Goal: Transaction & Acquisition: Purchase product/service

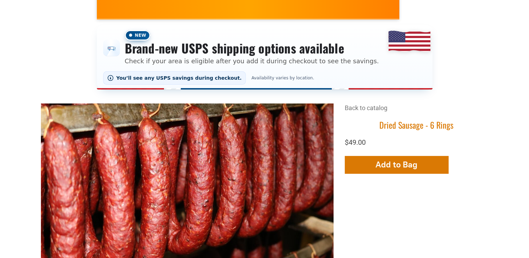
scroll to position [140, 0]
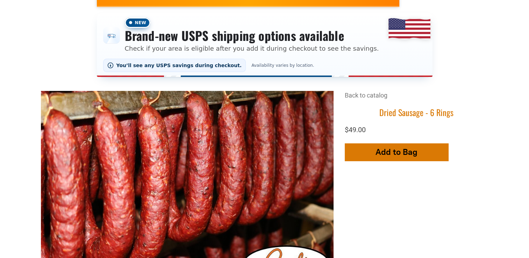
click at [382, 147] on span "Add to Bag" at bounding box center [397, 152] width 42 height 10
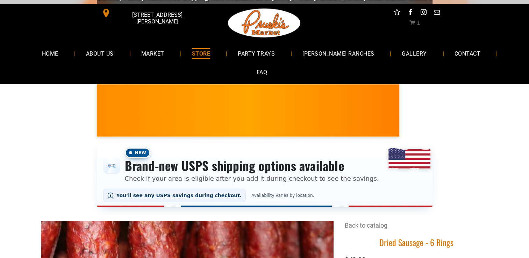
scroll to position [0, 0]
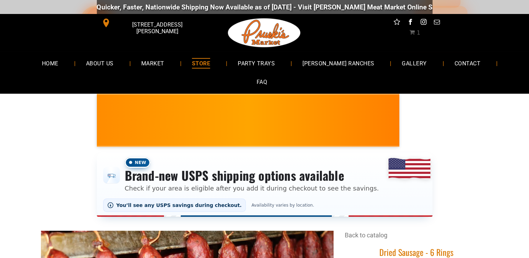
click at [195, 62] on span "STORE" at bounding box center [201, 63] width 18 height 10
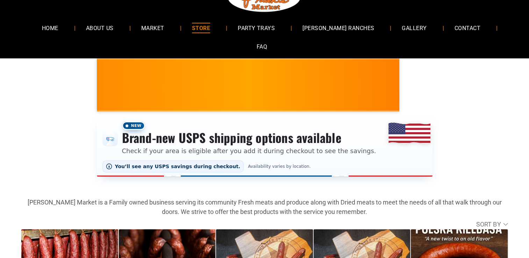
scroll to position [35, 0]
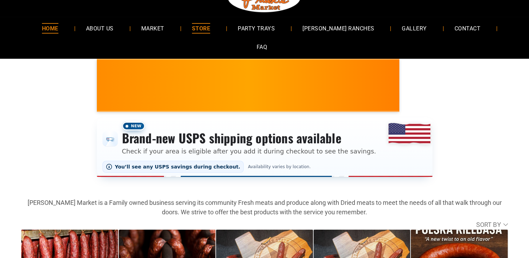
click at [43, 31] on span "HOME" at bounding box center [50, 28] width 16 height 10
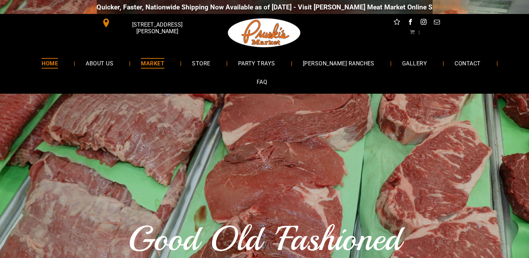
click at [153, 64] on span "MARKET" at bounding box center [152, 63] width 23 height 10
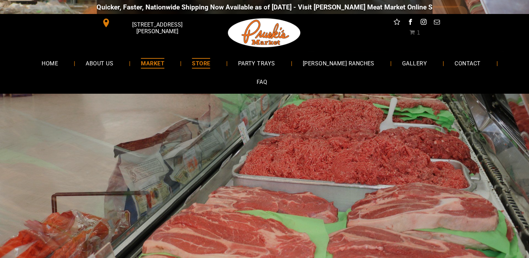
click at [192, 63] on span "STORE" at bounding box center [201, 63] width 18 height 10
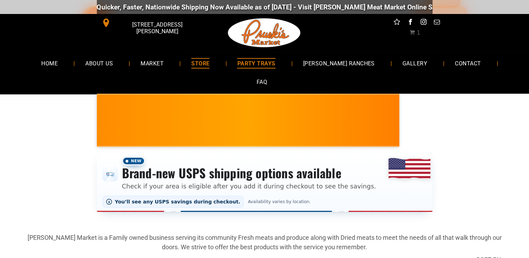
click at [251, 63] on span "PARTY TRAYS" at bounding box center [256, 63] width 38 height 10
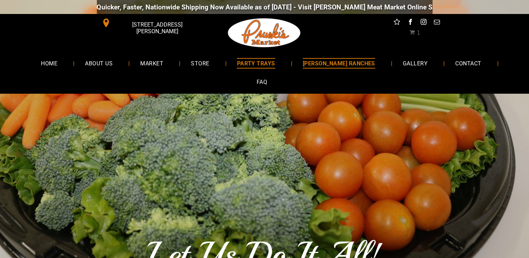
click at [303, 60] on span "[PERSON_NAME] RANCHES" at bounding box center [339, 63] width 72 height 10
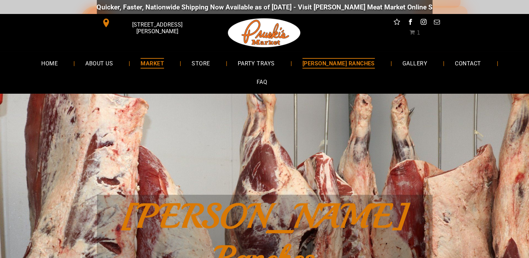
click at [147, 60] on span "MARKET" at bounding box center [152, 63] width 23 height 10
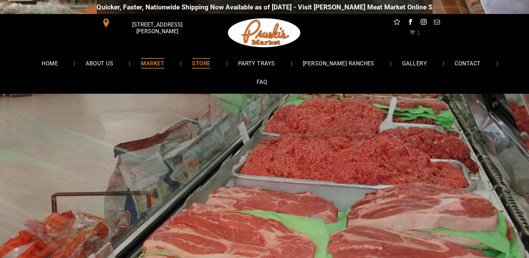
click at [192, 62] on span "STORE" at bounding box center [201, 63] width 18 height 10
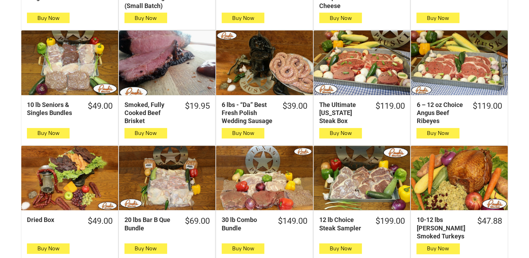
scroll to position [350, 0]
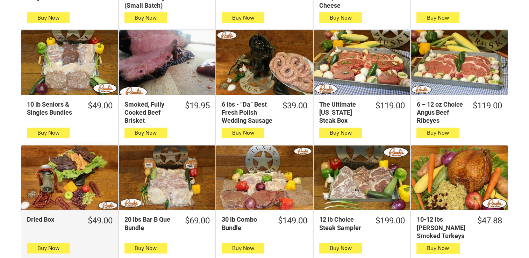
click at [53, 170] on div "Dried Box" at bounding box center [69, 178] width 97 height 64
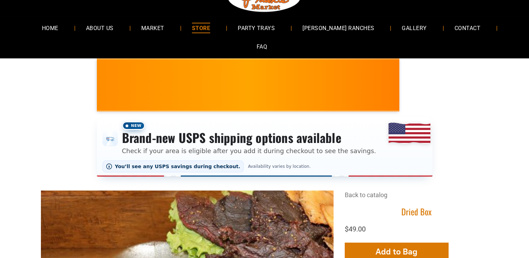
scroll to position [35, 0]
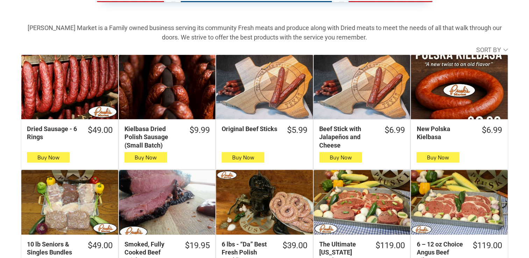
scroll to position [245, 0]
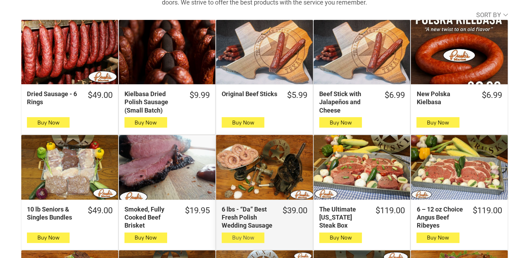
click at [243, 236] on icon "button" at bounding box center [243, 238] width 6 height 5
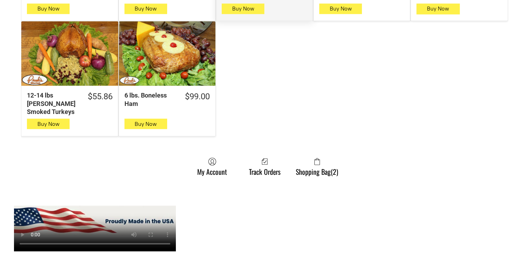
scroll to position [595, 0]
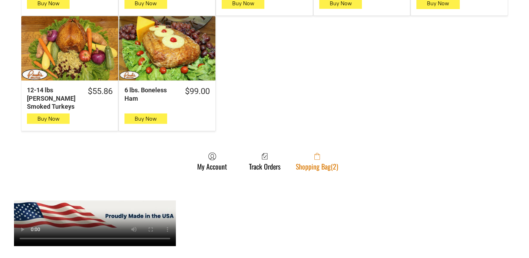
click at [317, 152] on link "Shopping Bag (2)" at bounding box center [317, 161] width 49 height 19
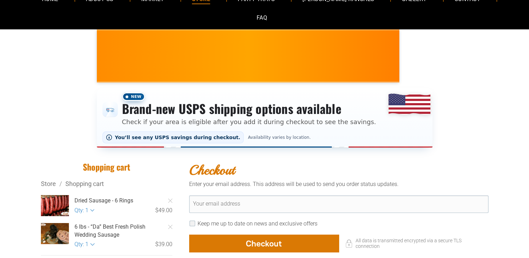
scroll to position [70, 0]
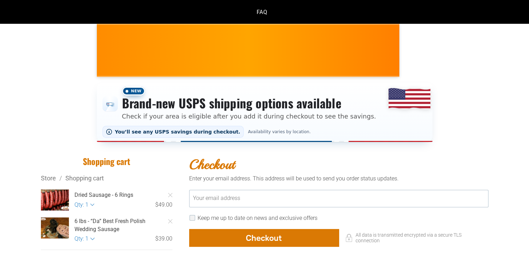
click at [279, 190] on input "Your email address" at bounding box center [339, 198] width 300 height 17
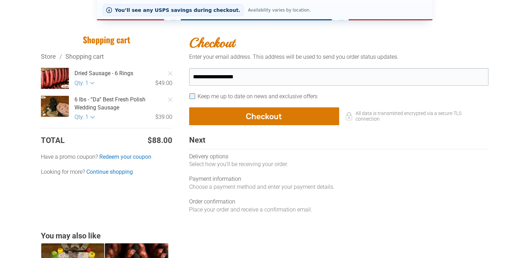
scroll to position [175, 0]
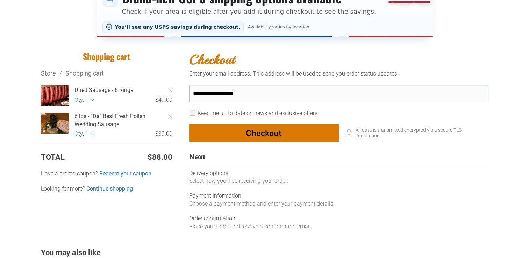
click at [253, 125] on div "button" at bounding box center [264, 133] width 149 height 17
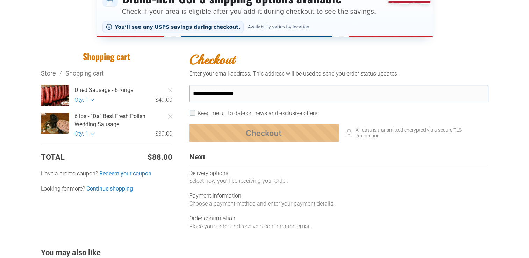
type input "**********"
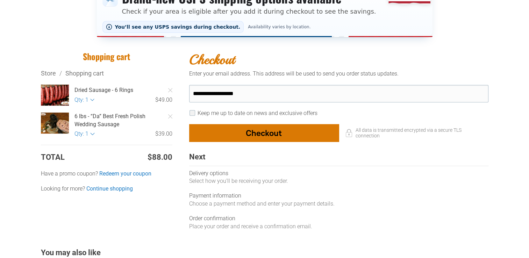
select select "**"
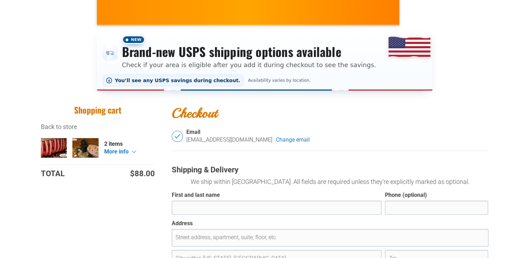
scroll to position [140, 0]
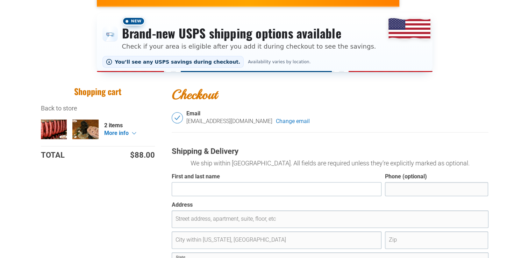
click at [252, 182] on input "First and last name" at bounding box center [277, 189] width 210 height 14
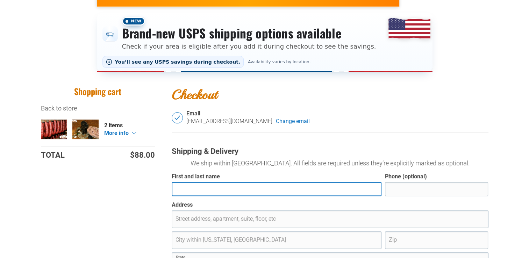
type input "**********"
type input "**"
type input "**********"
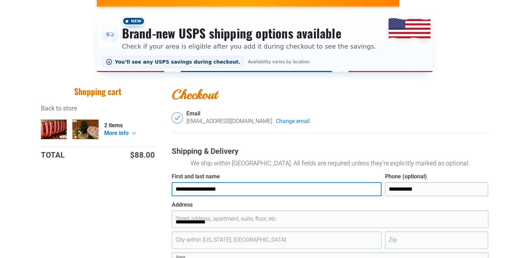
type input "*****"
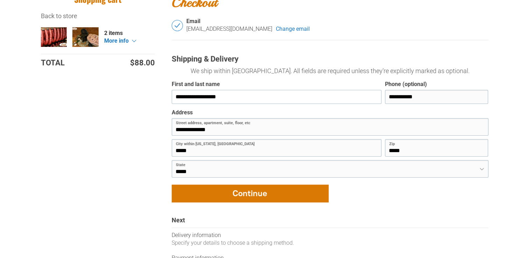
scroll to position [245, 0]
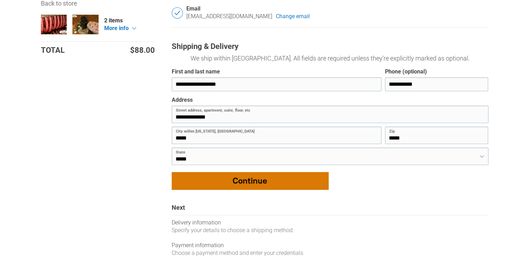
click at [248, 173] on div "button" at bounding box center [250, 181] width 156 height 17
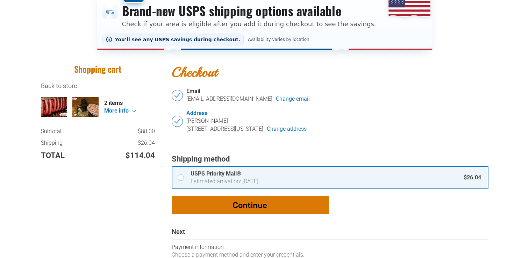
scroll to position [175, 0]
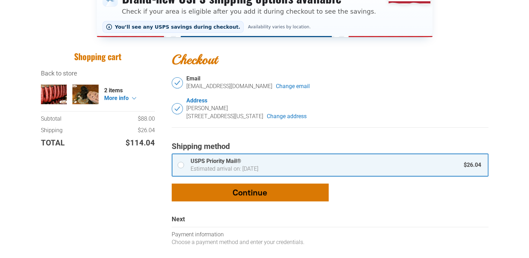
click at [246, 184] on div "button" at bounding box center [250, 192] width 156 height 17
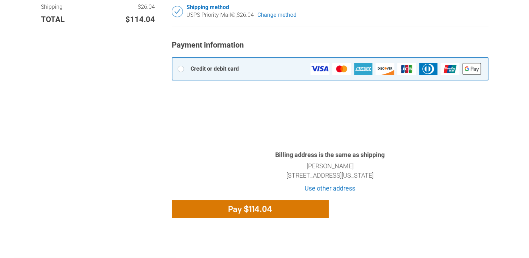
scroll to position [315, 0]
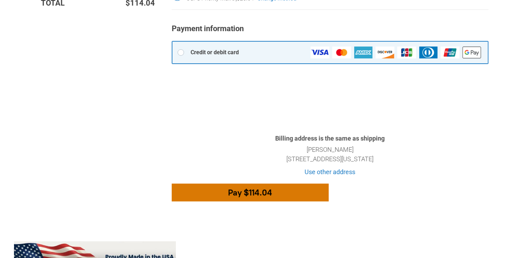
click at [283, 184] on div "button" at bounding box center [250, 192] width 156 height 17
